Goal: Information Seeking & Learning: Understand process/instructions

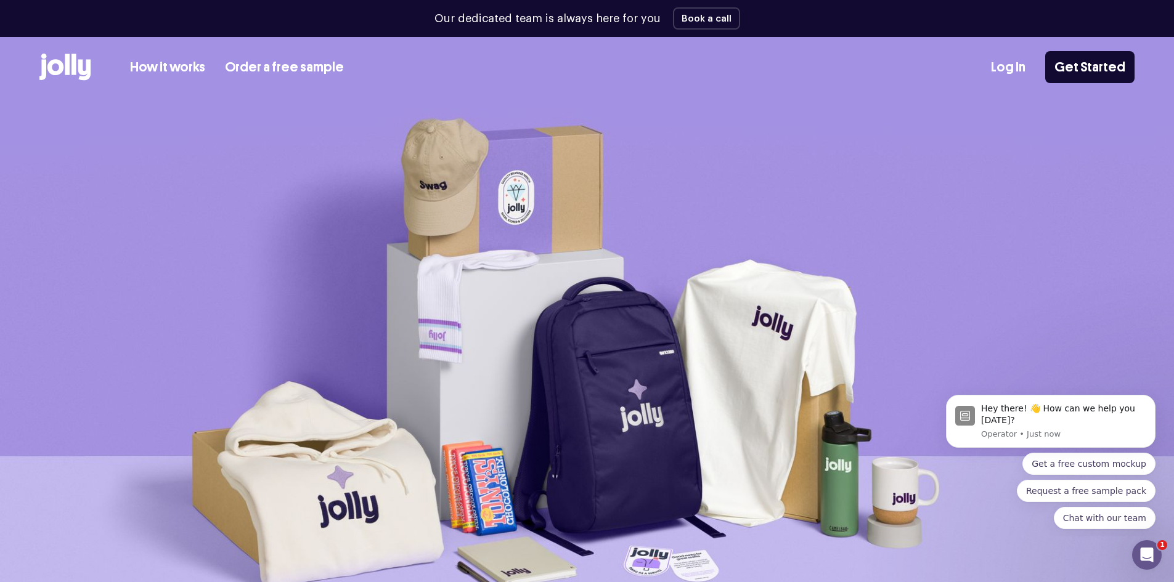
click at [272, 68] on link "Order a free sample" at bounding box center [284, 67] width 119 height 20
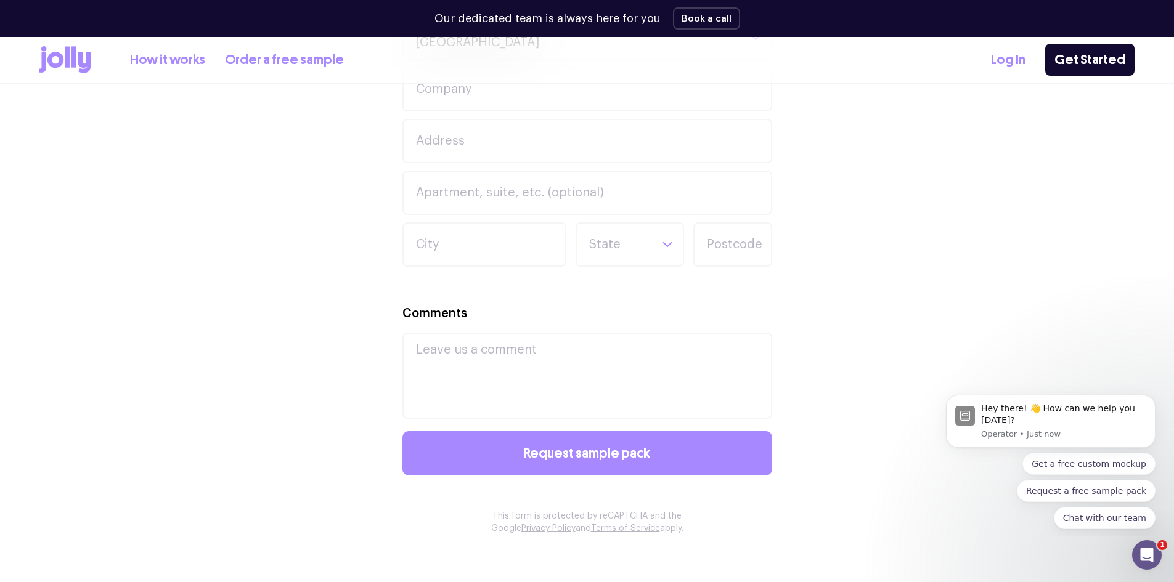
scroll to position [801, 0]
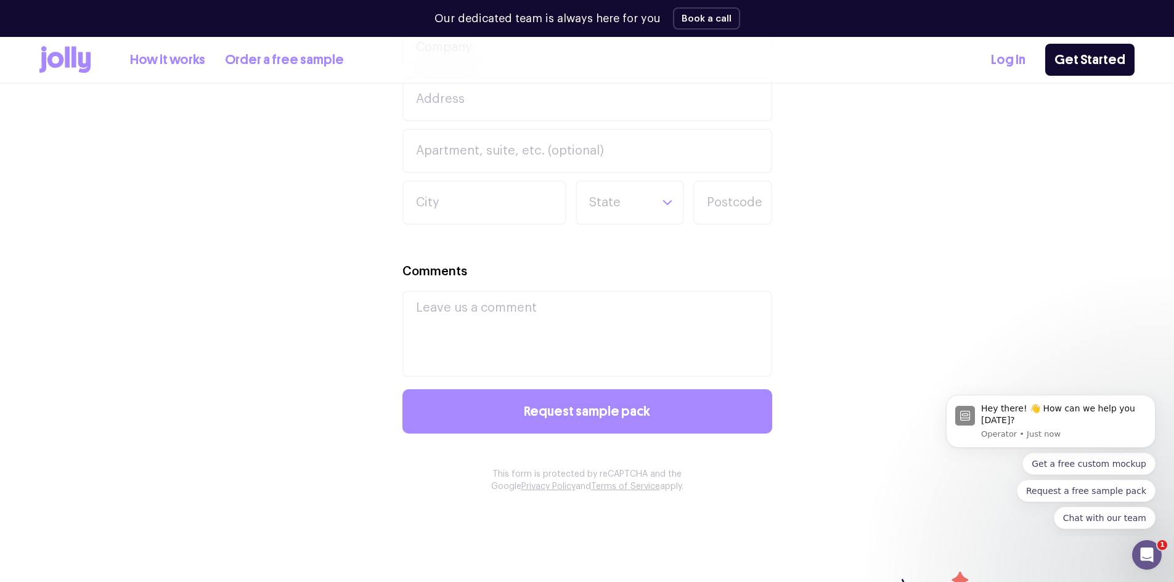
click at [163, 59] on link "How it works" at bounding box center [167, 60] width 75 height 20
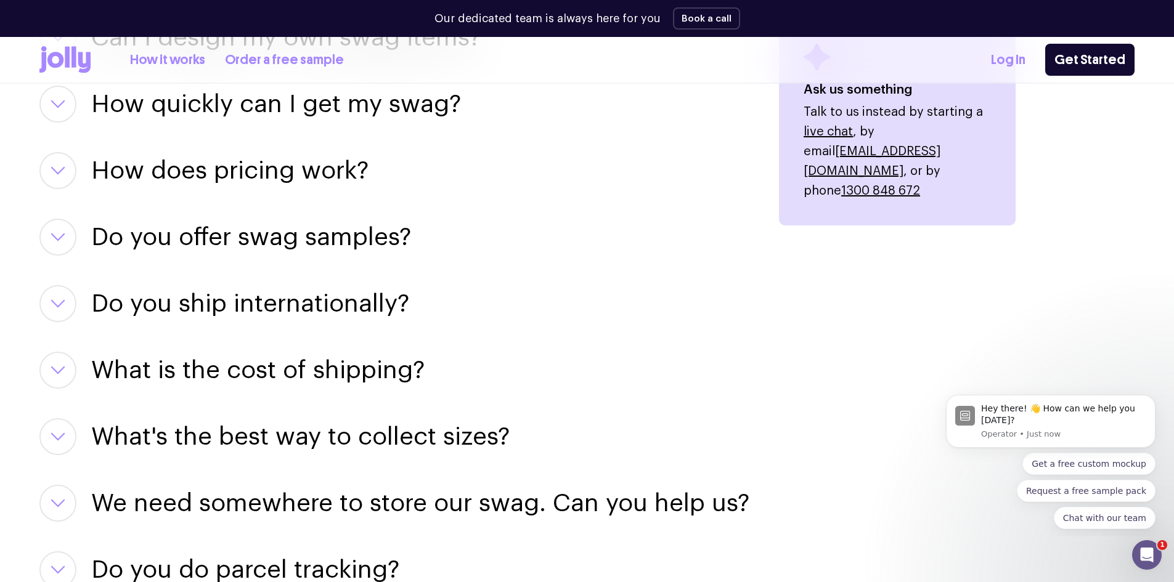
scroll to position [1787, 0]
